Goal: Check status: Check status

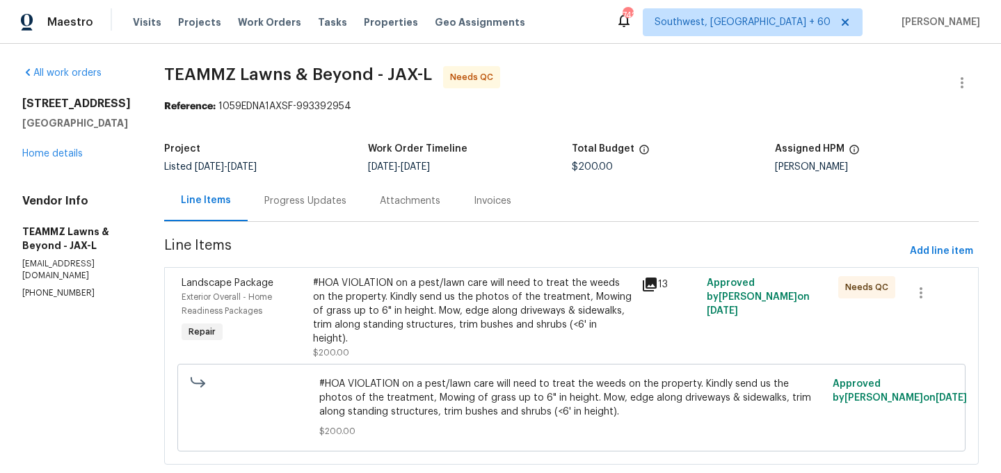
scroll to position [31, 0]
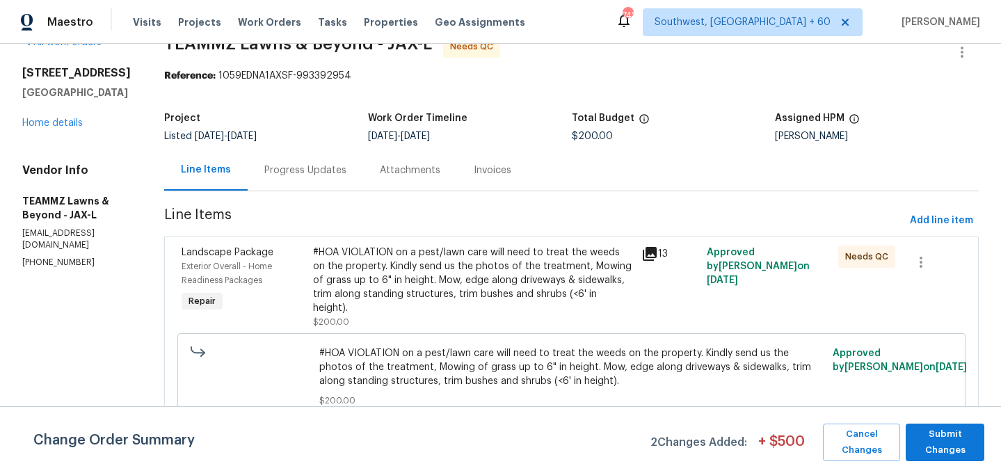
click at [489, 249] on div "#HOA VIOLATION on a pest/lawn care will need to treat the weeds on the property…" at bounding box center [473, 281] width 320 height 70
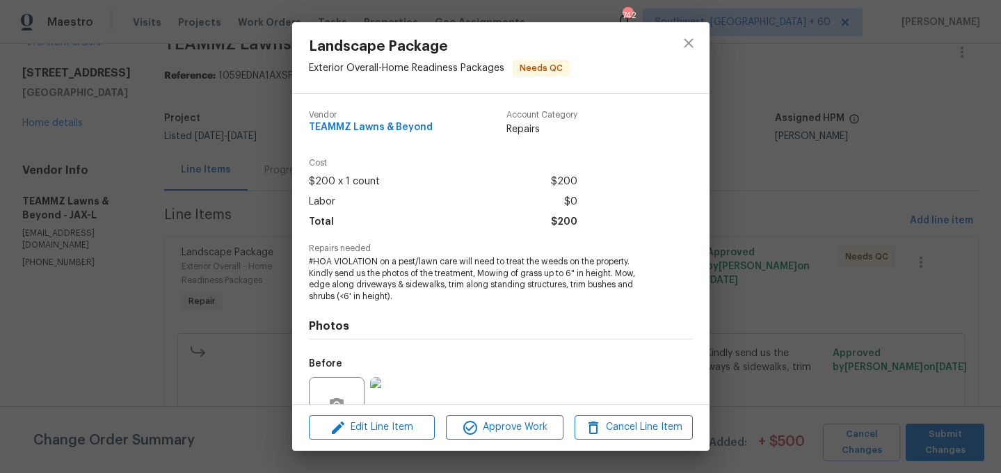
scroll to position [133, 0]
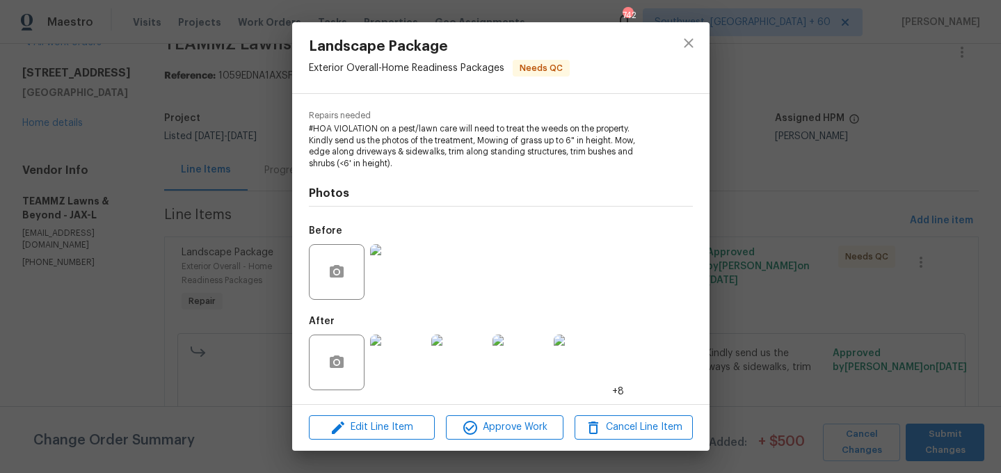
click at [379, 382] on img at bounding box center [398, 363] width 56 height 56
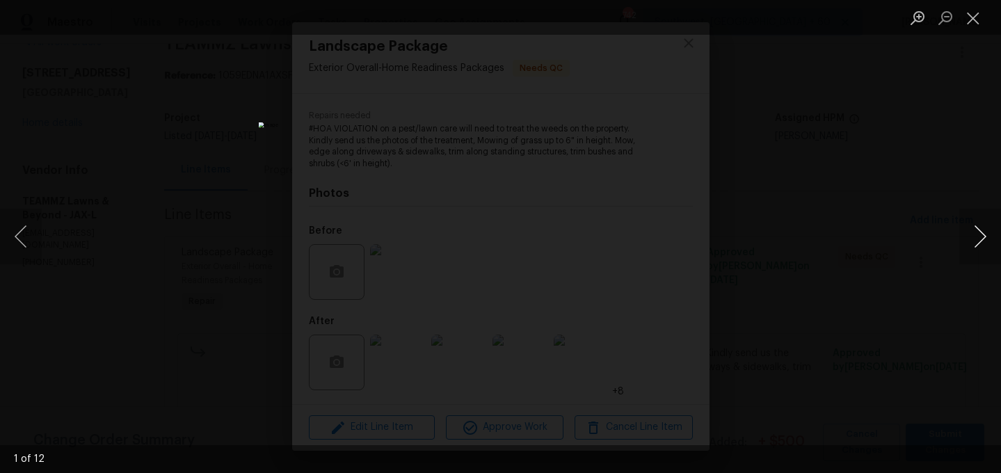
click at [981, 243] on button "Next image" at bounding box center [981, 237] width 42 height 56
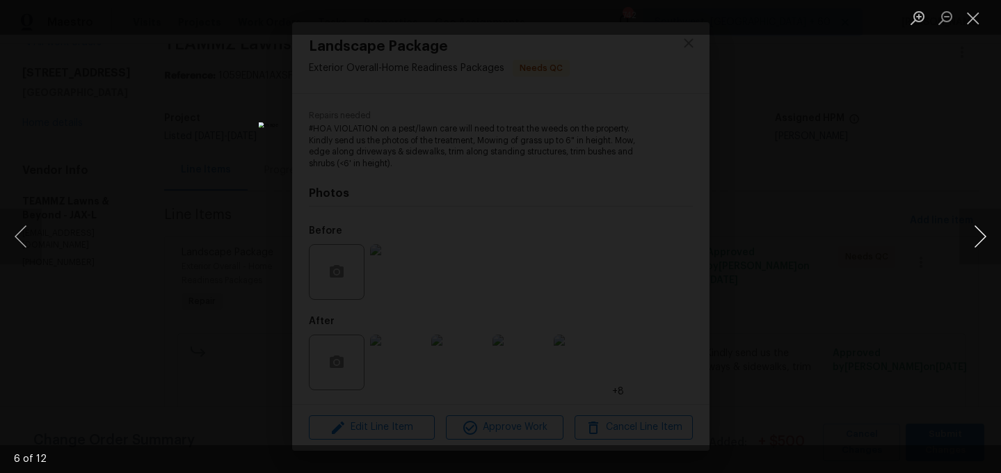
click at [981, 243] on button "Next image" at bounding box center [981, 237] width 42 height 56
click at [975, 3] on li "Lightbox" at bounding box center [974, 17] width 28 height 35
click at [975, 6] on button "Close lightbox" at bounding box center [974, 18] width 28 height 24
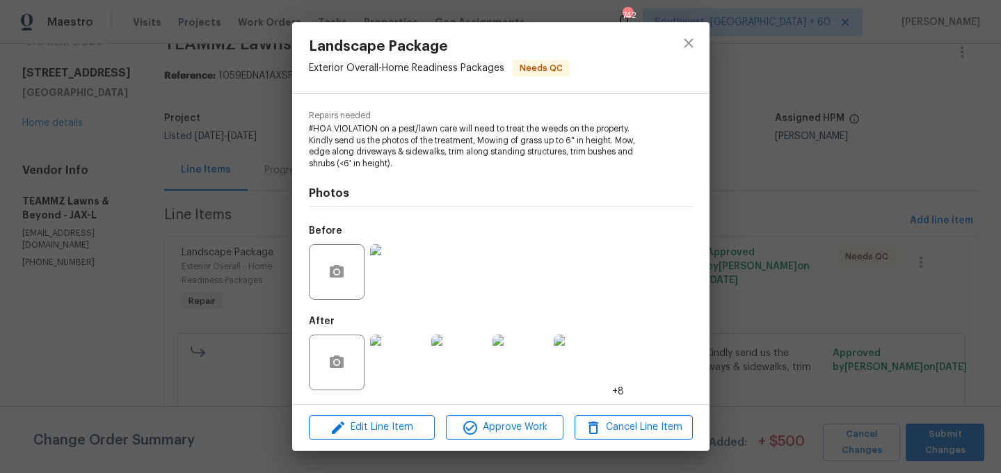
click at [669, 49] on div at bounding box center [689, 57] width 42 height 71
click at [689, 49] on icon "close" at bounding box center [689, 43] width 17 height 17
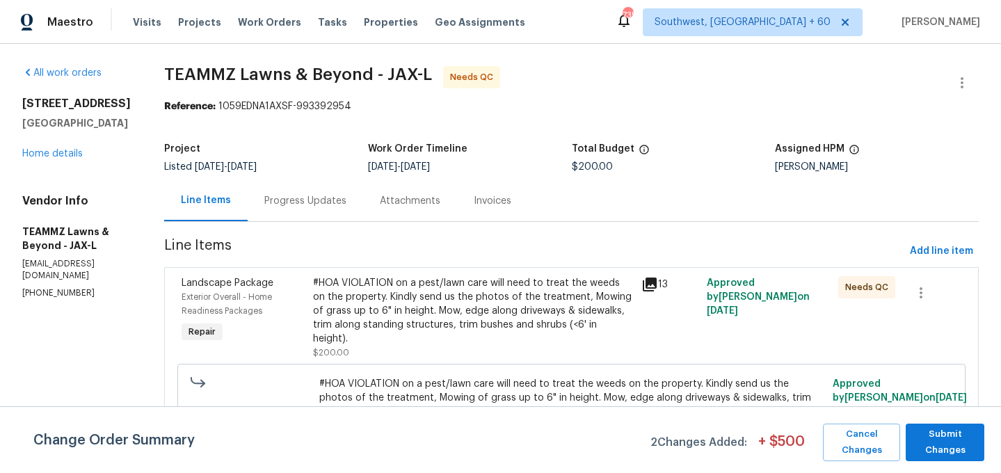
scroll to position [31, 0]
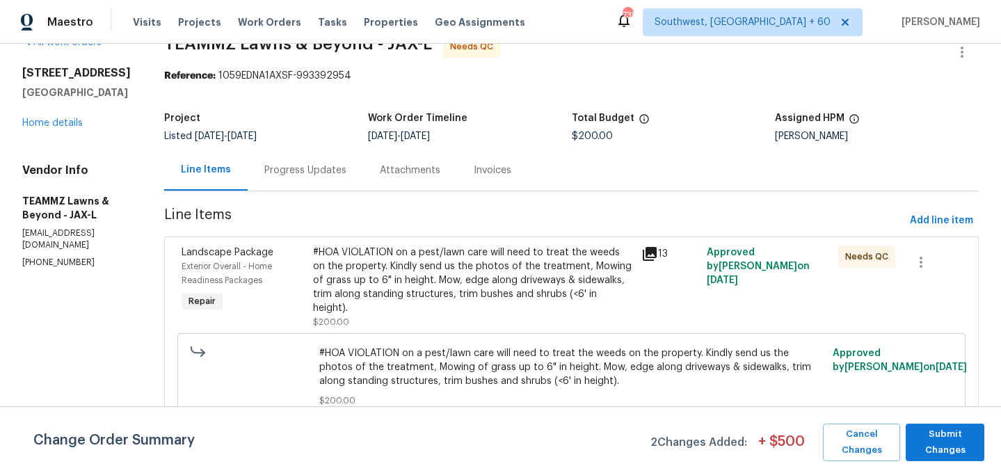
click at [379, 264] on div "#HOA VIOLATION on a pest/lawn care will need to treat the weeds on the property…" at bounding box center [473, 281] width 320 height 70
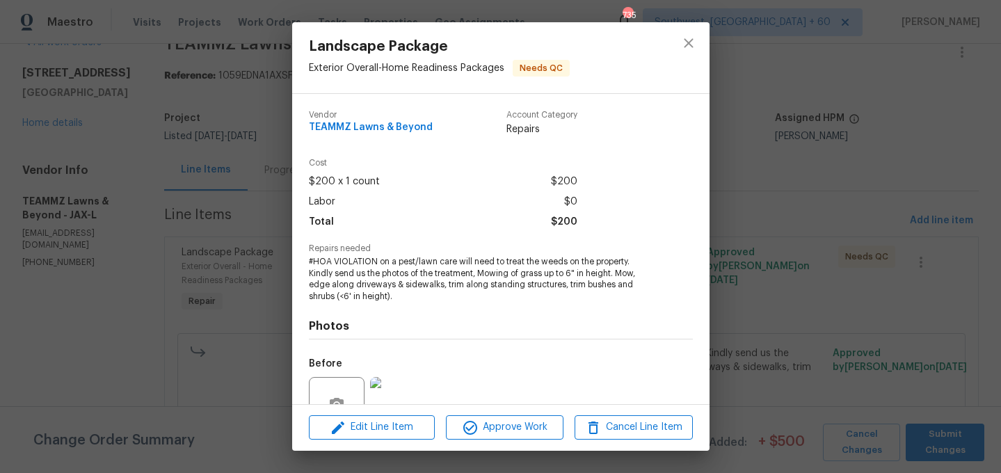
scroll to position [133, 0]
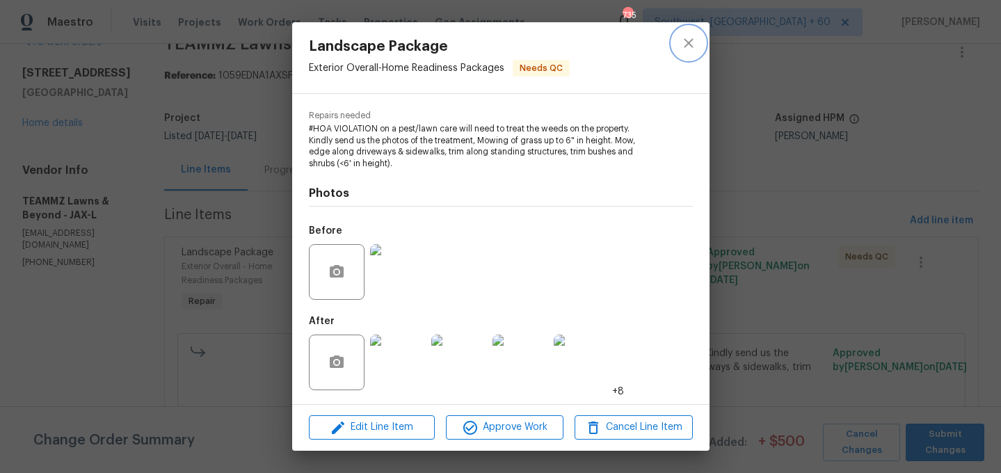
click at [692, 36] on icon "close" at bounding box center [689, 43] width 17 height 17
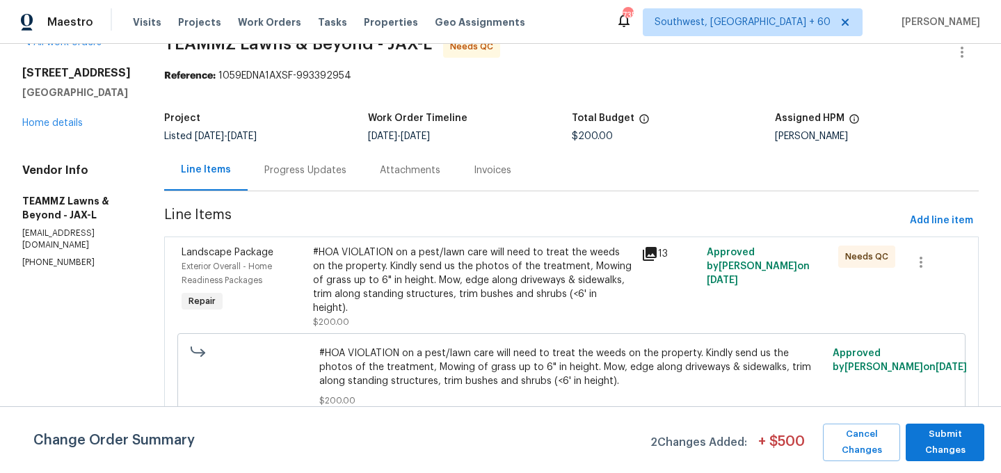
click at [337, 182] on div "Progress Updates" at bounding box center [306, 170] width 116 height 41
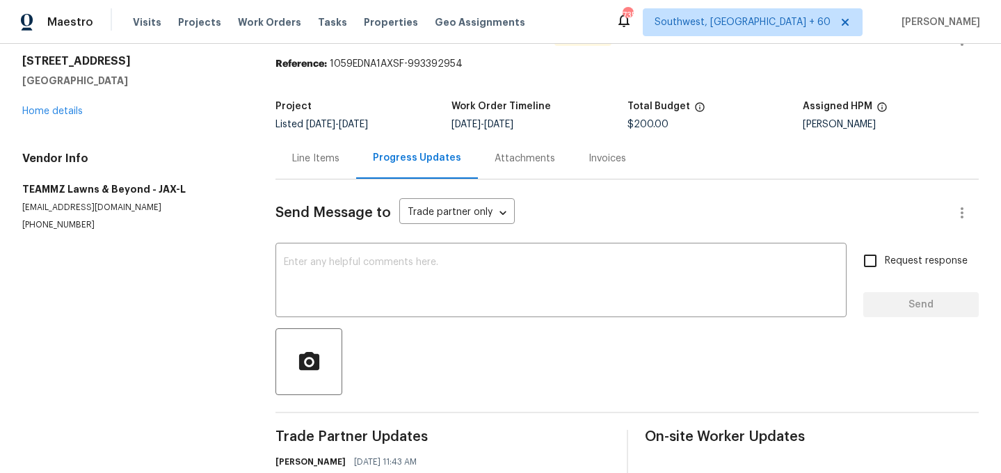
scroll to position [27, 0]
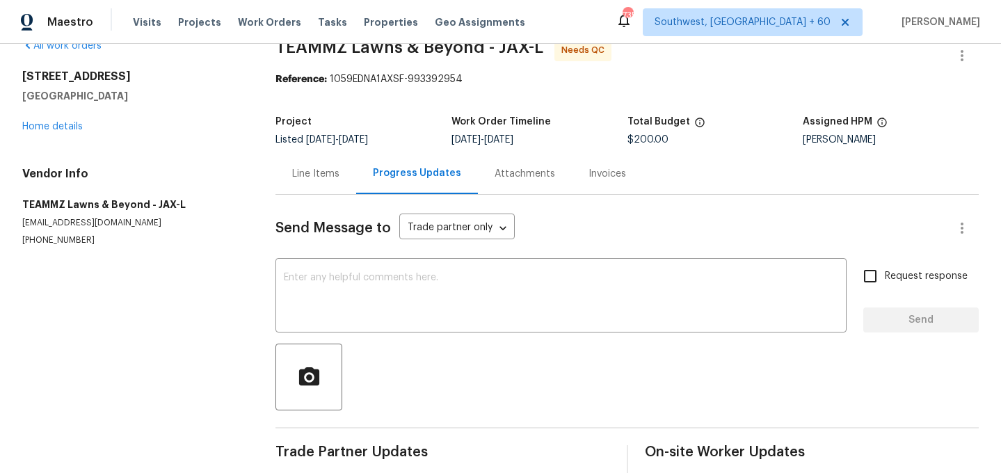
click at [327, 180] on div "Line Items" at bounding box center [315, 174] width 47 height 14
